Goal: Check status: Check status

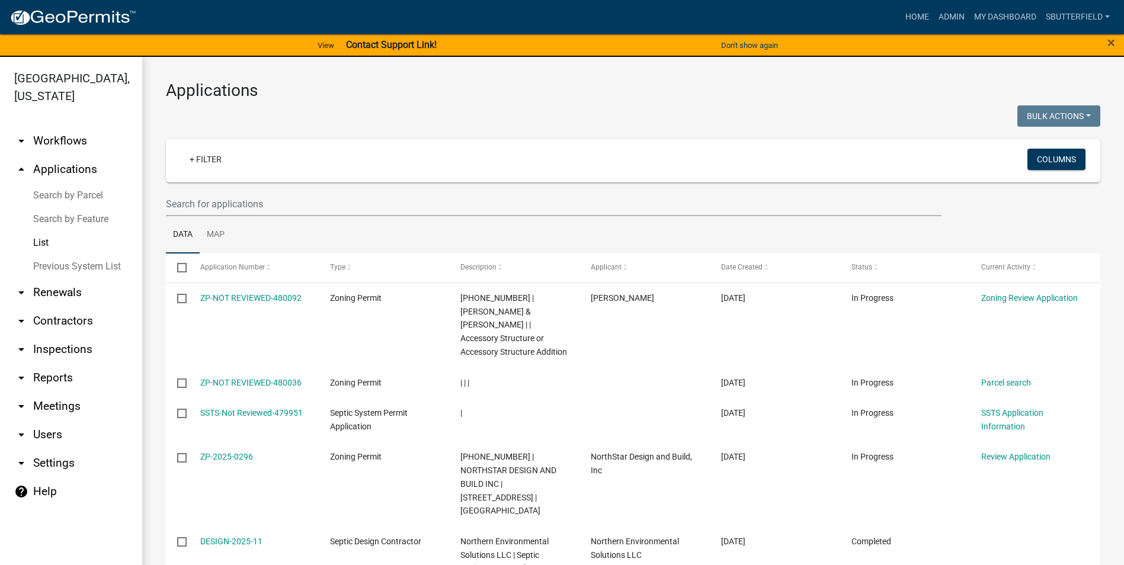
select select "1: 25"
click at [38, 238] on link "List" at bounding box center [71, 243] width 142 height 24
click at [220, 200] on input "text" at bounding box center [554, 204] width 776 height 24
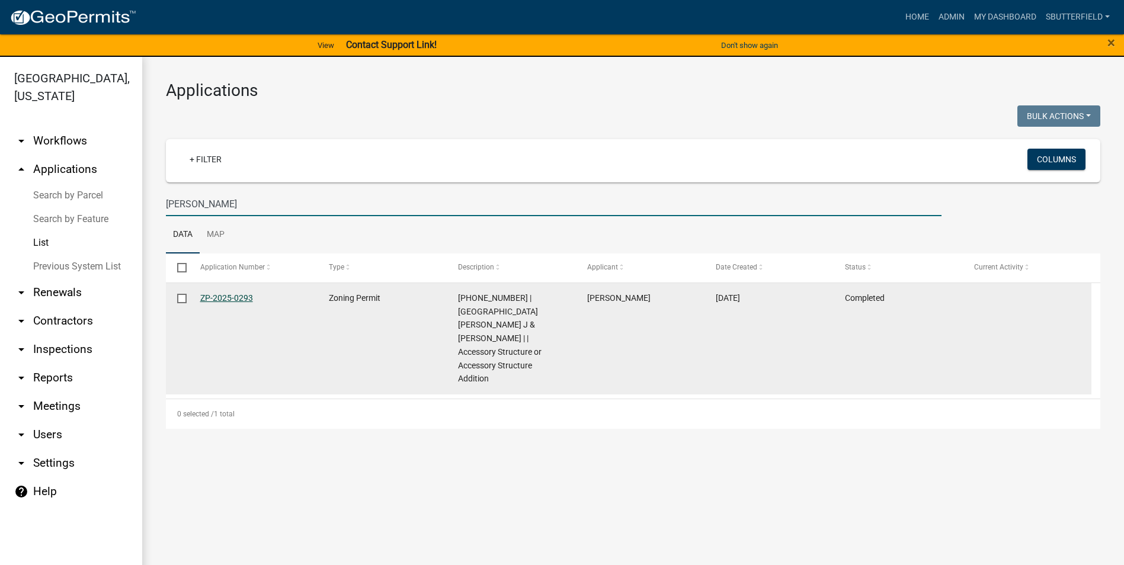
type input "[PERSON_NAME]"
click at [216, 293] on link "ZP-2025-0293" at bounding box center [226, 297] width 53 height 9
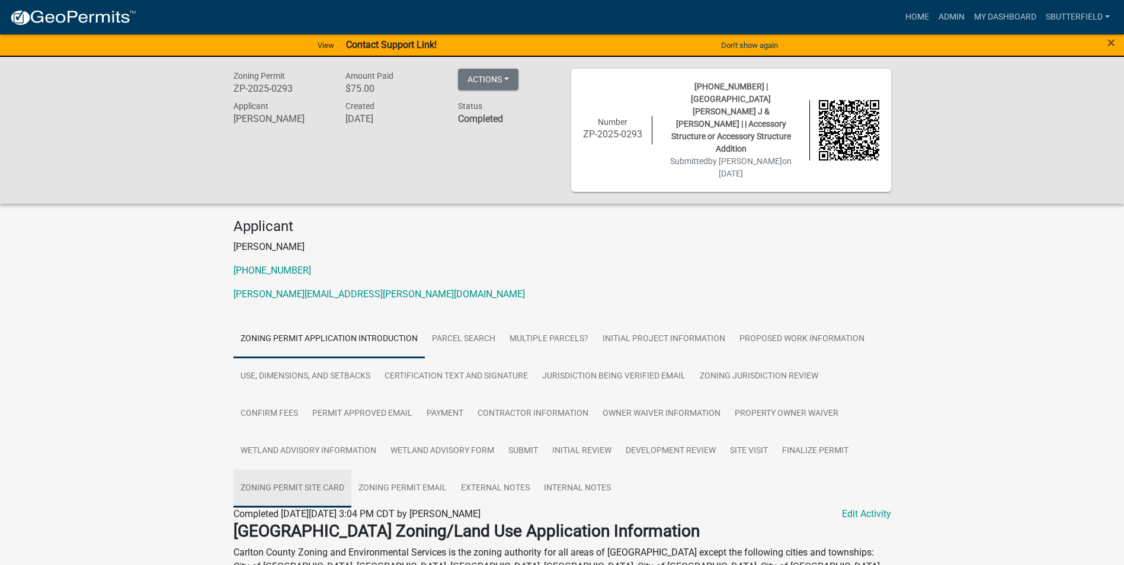
click at [319, 470] on link "Zoning Permit Site Card" at bounding box center [292, 489] width 118 height 38
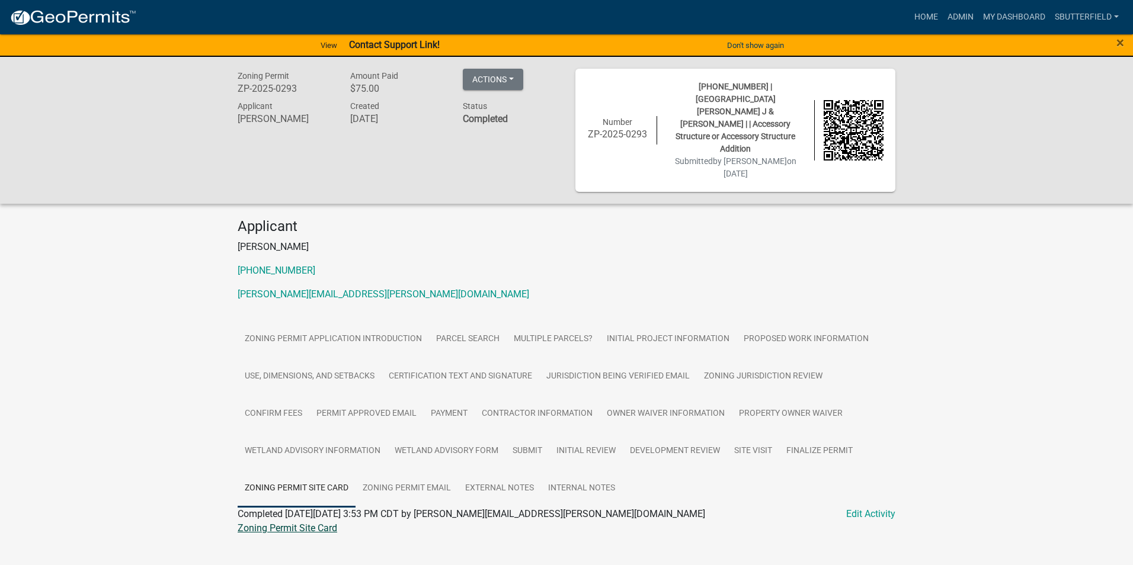
click at [289, 523] on link "Zoning Permit Site Card" at bounding box center [288, 528] width 100 height 11
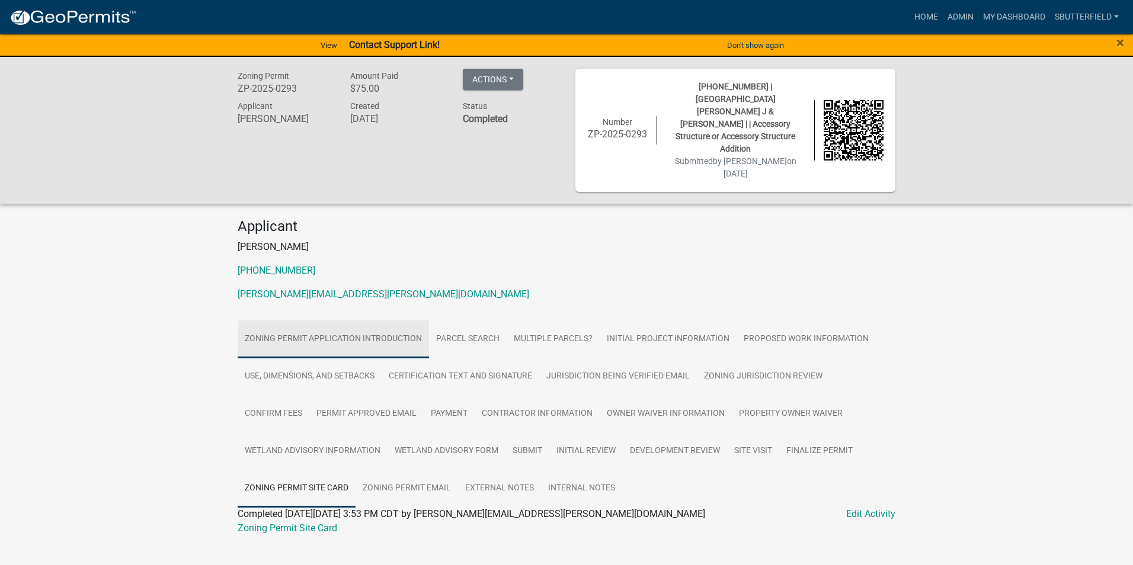
click at [351, 321] on link "Zoning Permit Application Introduction" at bounding box center [333, 340] width 191 height 38
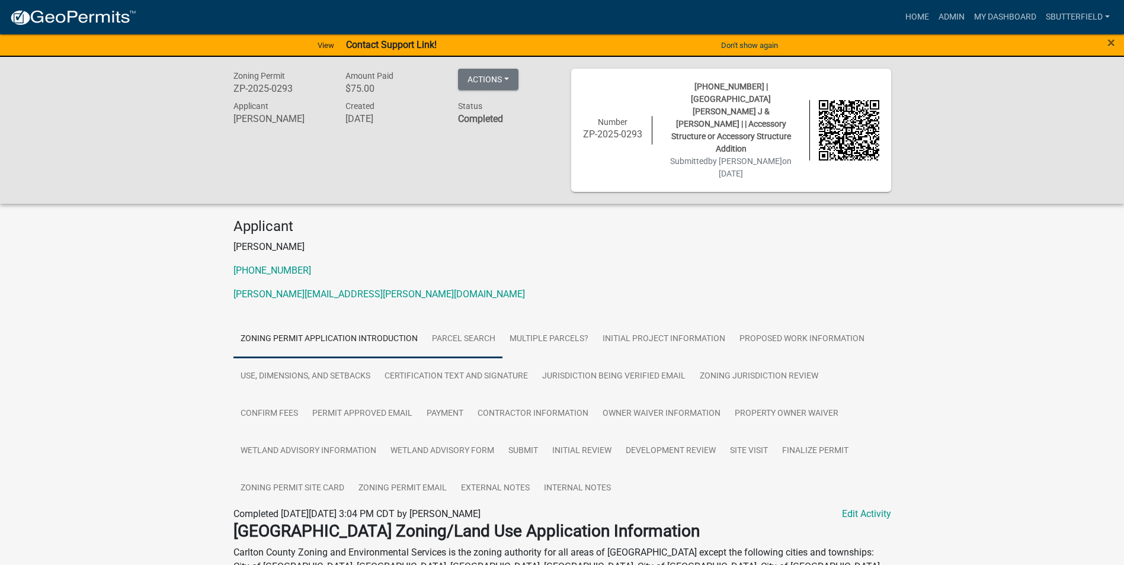
click at [458, 321] on link "Parcel search" at bounding box center [464, 340] width 78 height 38
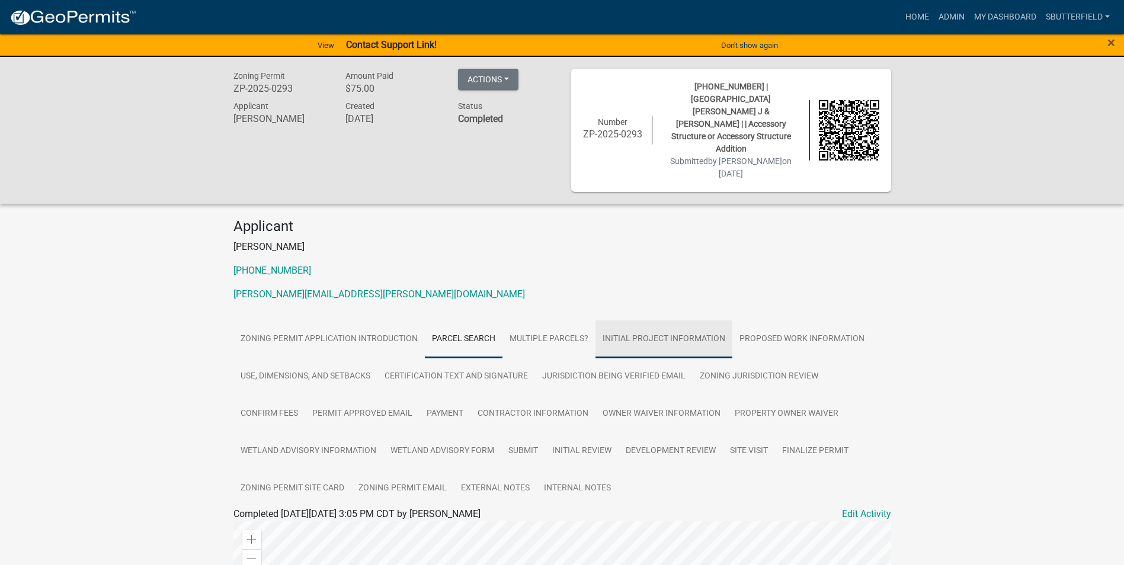
click at [673, 321] on link "Initial Project Information" at bounding box center [664, 340] width 137 height 38
click at [952, 14] on link "Admin" at bounding box center [952, 17] width 36 height 23
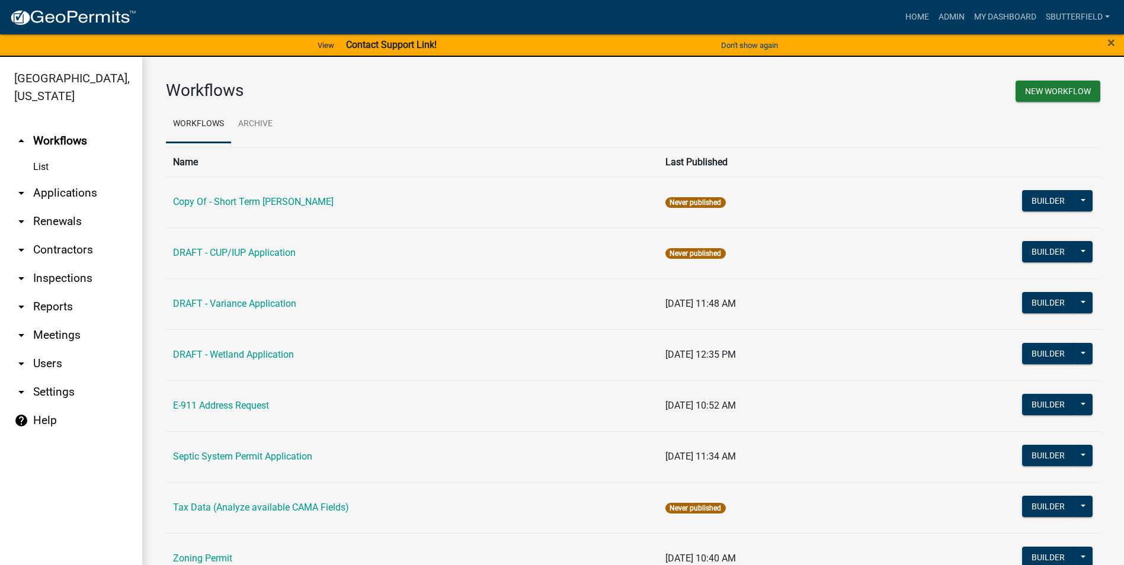
click at [24, 193] on icon "arrow_drop_down" at bounding box center [21, 193] width 14 height 14
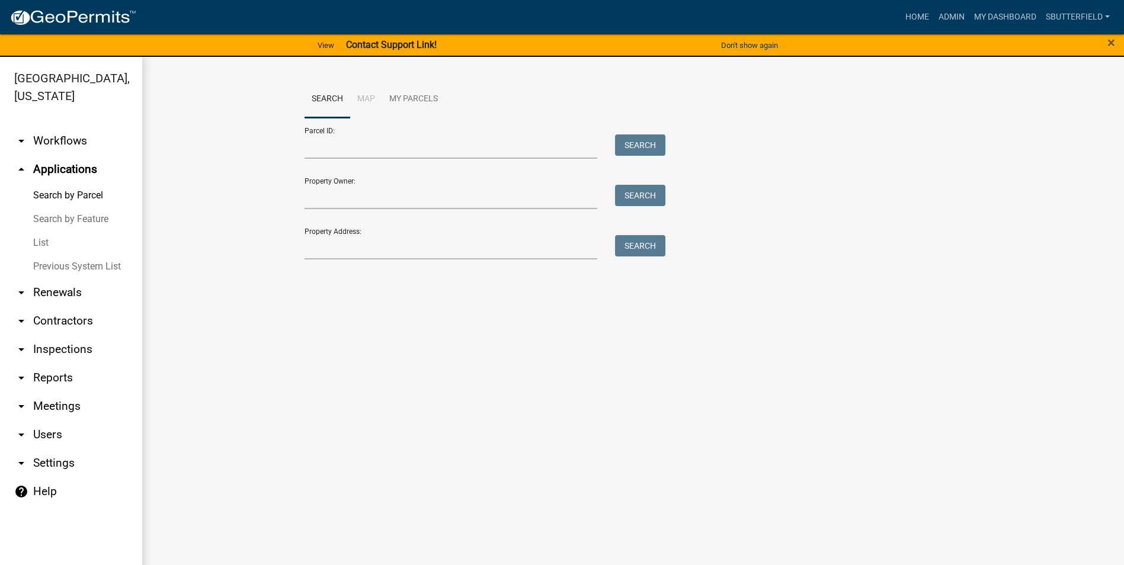
click at [49, 240] on link "List" at bounding box center [71, 243] width 142 height 24
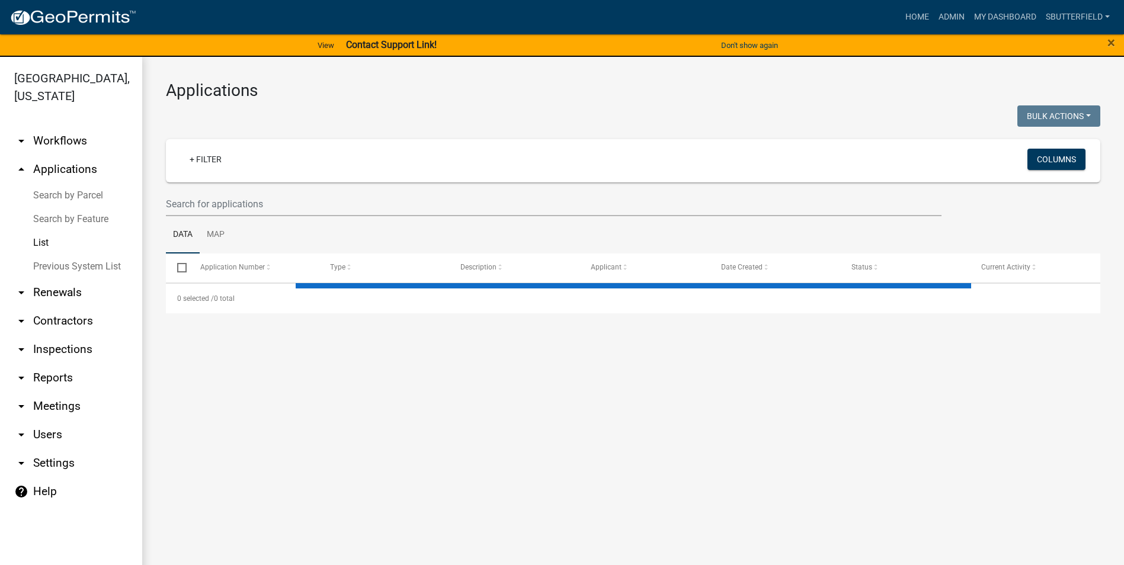
select select "1: 25"
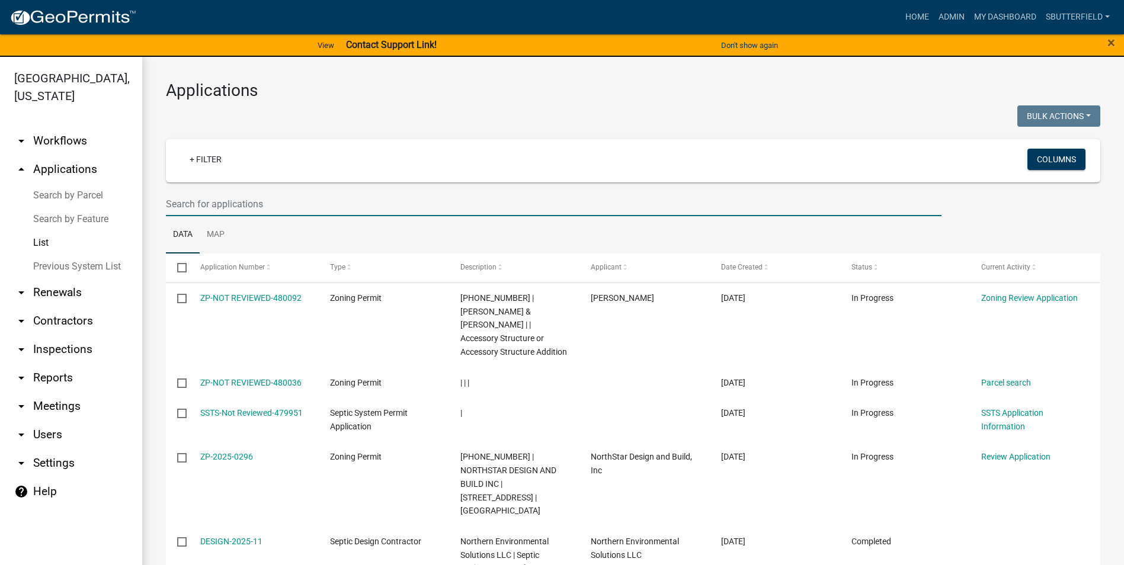
click at [240, 200] on input "text" at bounding box center [554, 204] width 776 height 24
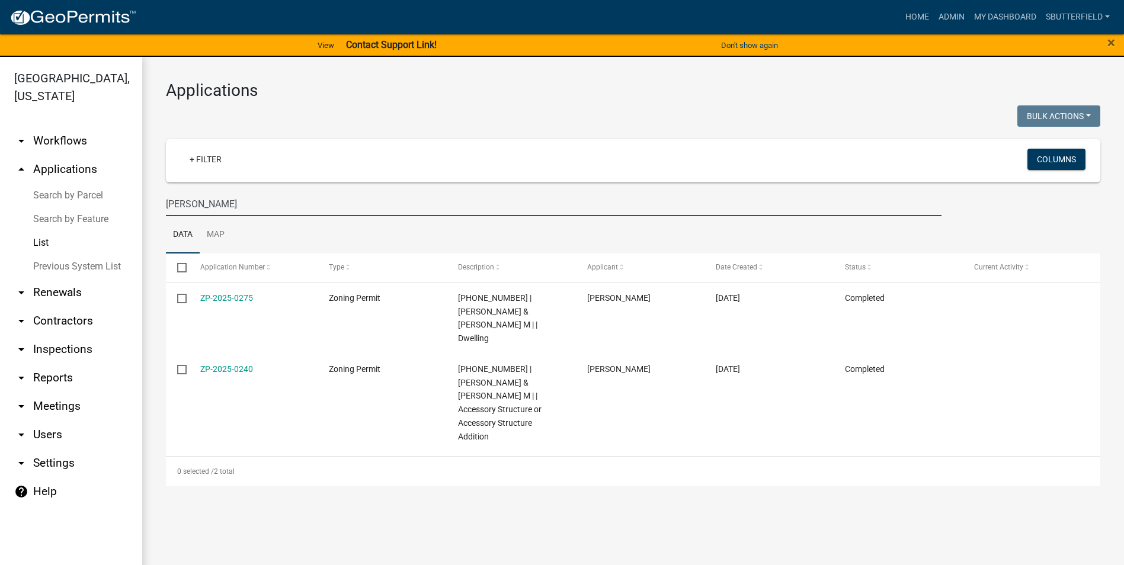
click at [34, 244] on link "List" at bounding box center [71, 243] width 142 height 24
drag, startPoint x: 222, startPoint y: 201, endPoint x: 113, endPoint y: 200, distance: 109.0
click at [113, 200] on div "[GEOGRAPHIC_DATA], [US_STATE] arrow_drop_down Workflows List arrow_drop_up Appl…" at bounding box center [562, 318] width 1124 height 523
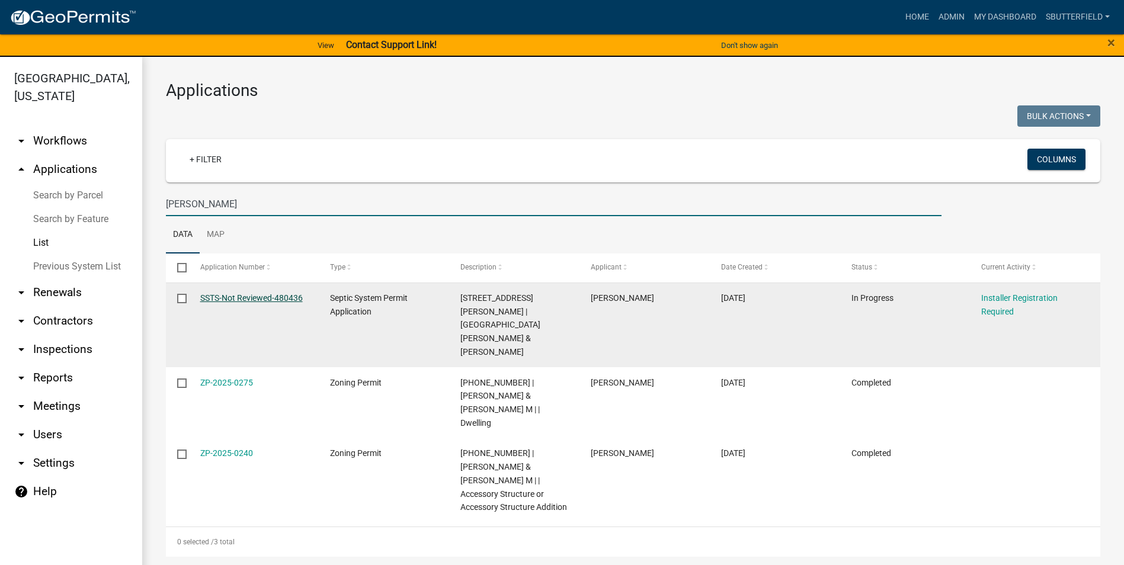
type input "[PERSON_NAME]"
click at [239, 296] on link "SSTS-Not Reviewed-480436" at bounding box center [251, 297] width 103 height 9
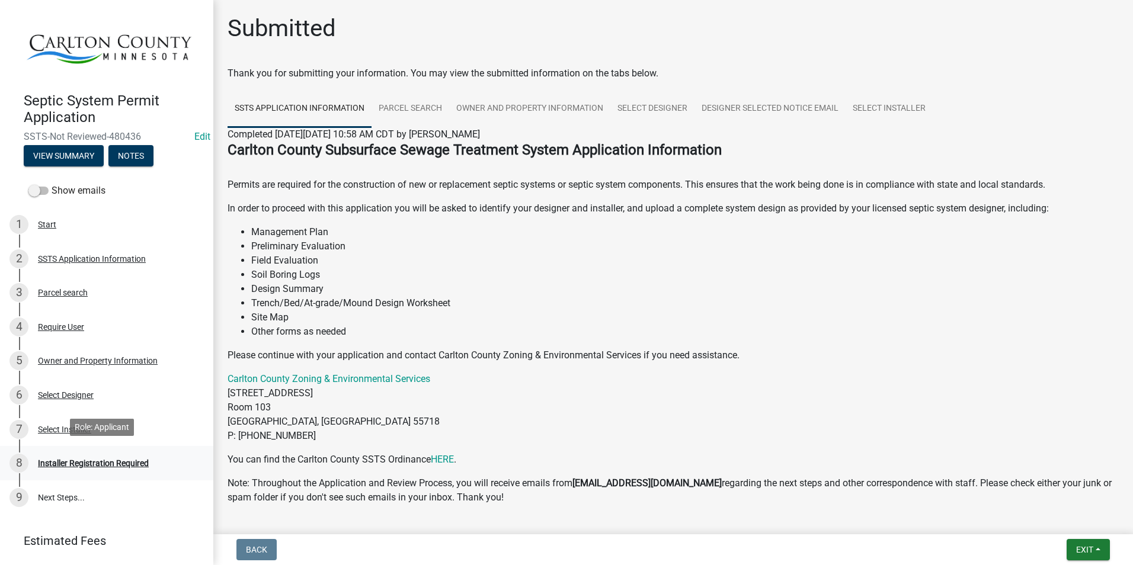
click at [100, 459] on div "Installer Registration Required" at bounding box center [93, 463] width 111 height 8
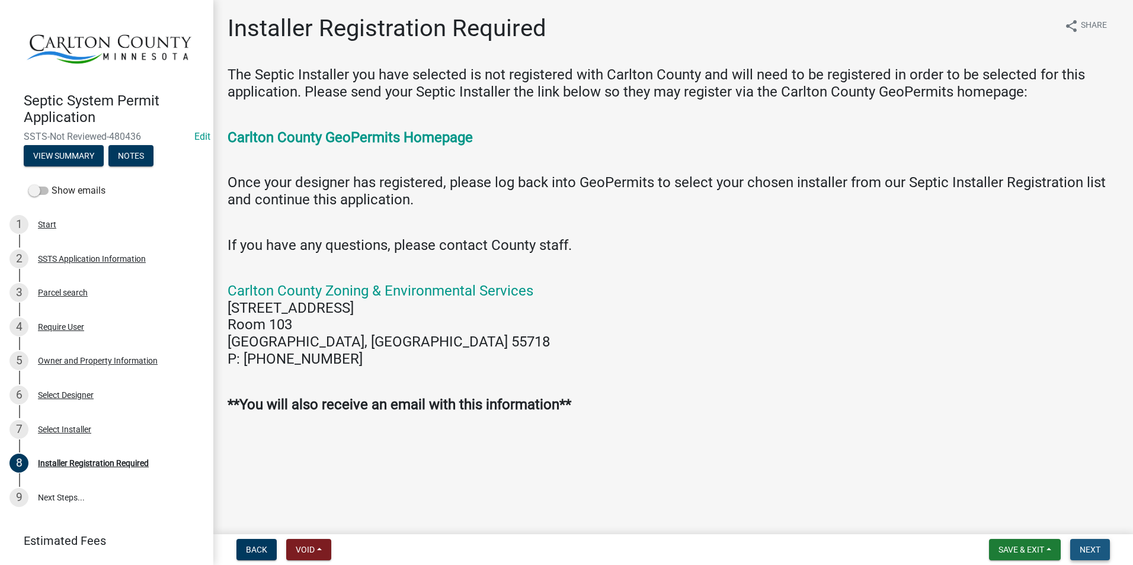
click at [1092, 548] on span "Next" at bounding box center [1090, 549] width 21 height 9
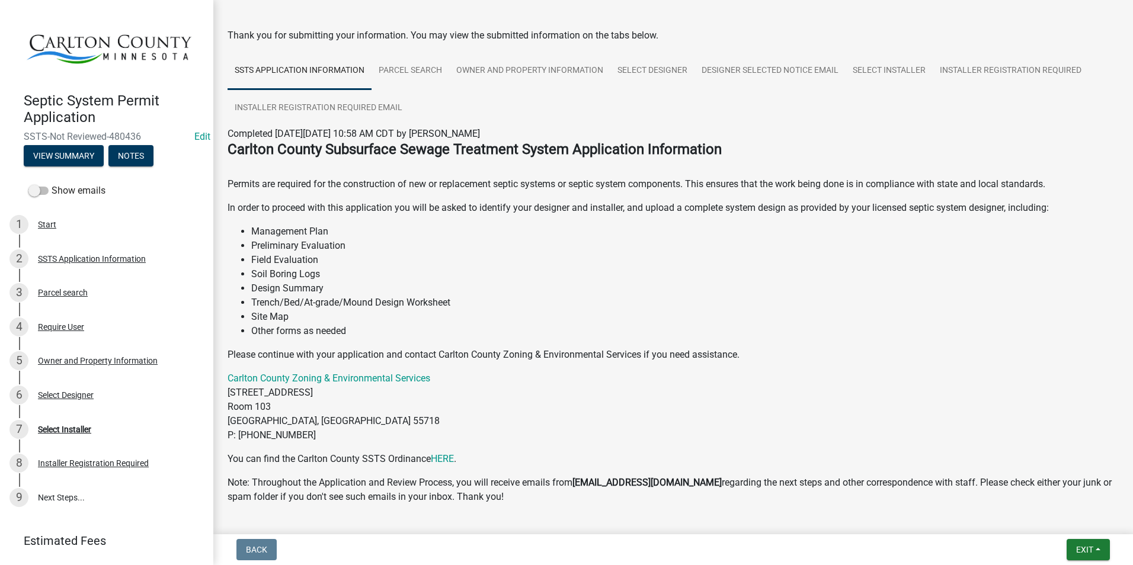
scroll to position [82, 0]
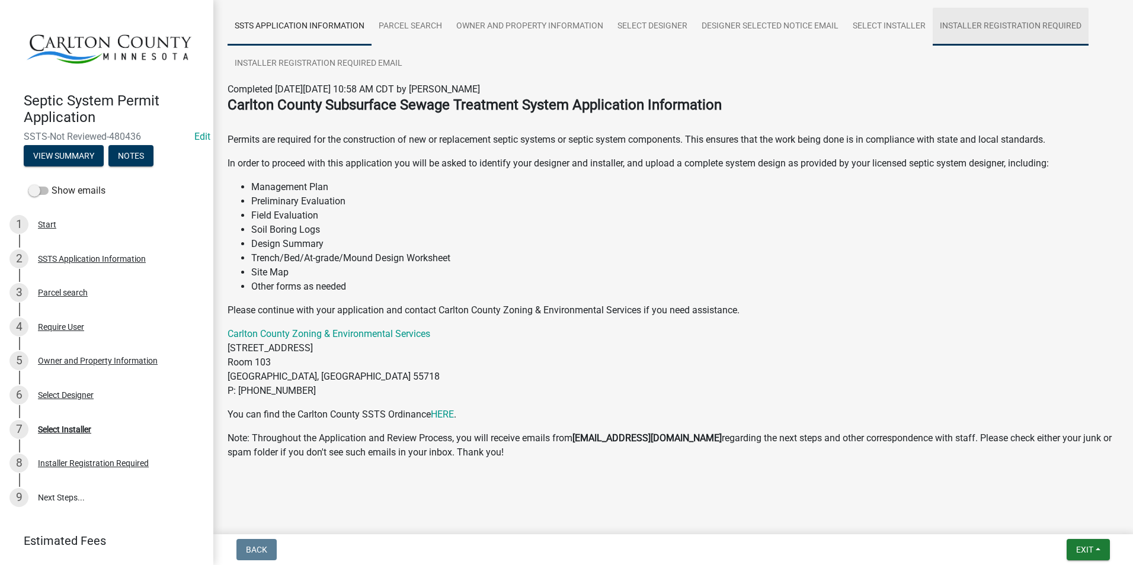
click at [1010, 23] on link "Installer Registration Required" at bounding box center [1011, 27] width 156 height 38
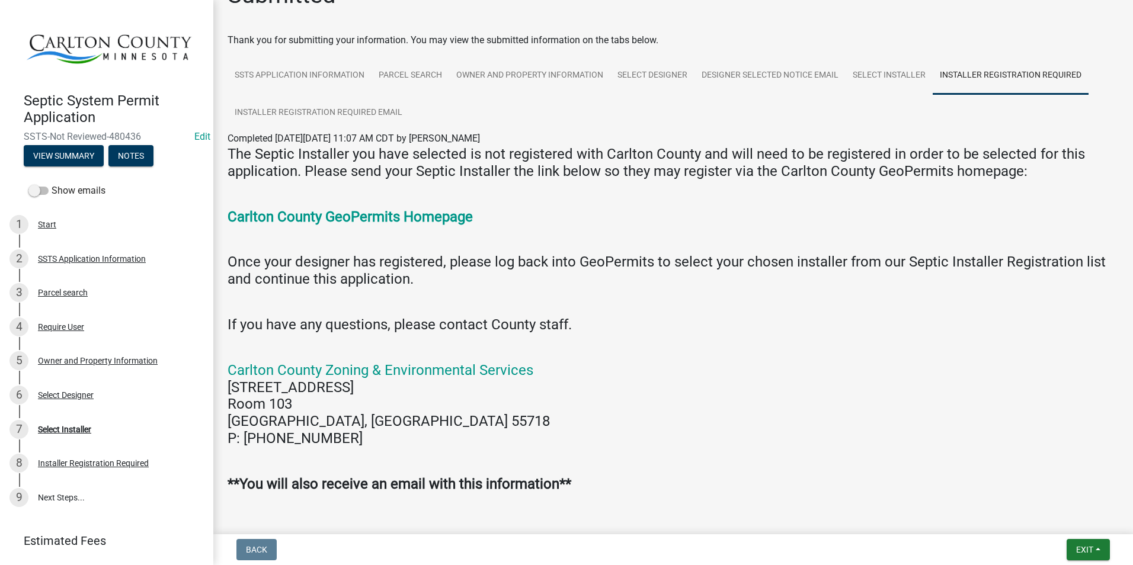
scroll to position [66, 0]
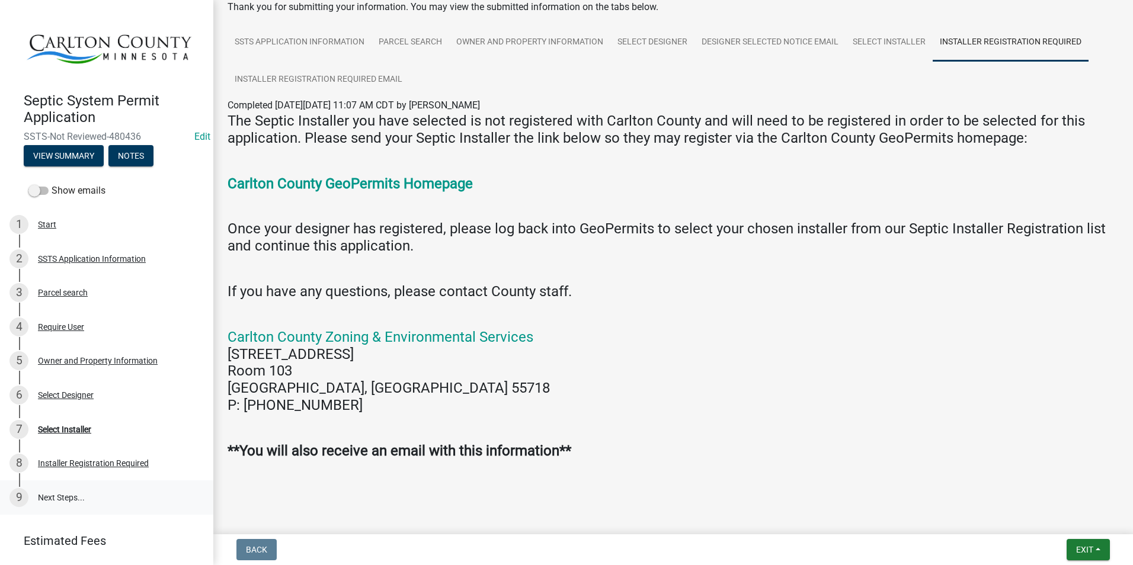
click at [43, 495] on link "9 Next Steps..." at bounding box center [106, 498] width 213 height 34
